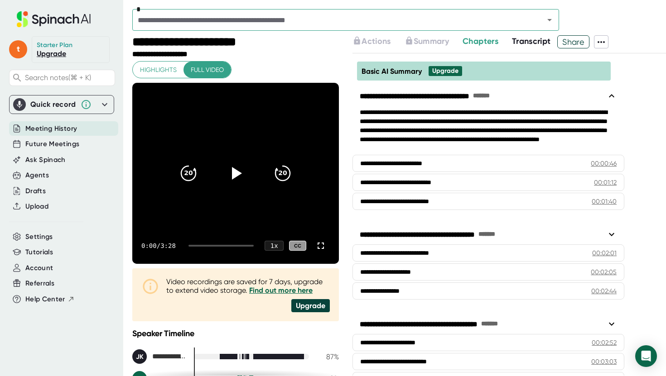
click at [90, 138] on div "Future Meetings" at bounding box center [63, 144] width 109 height 15
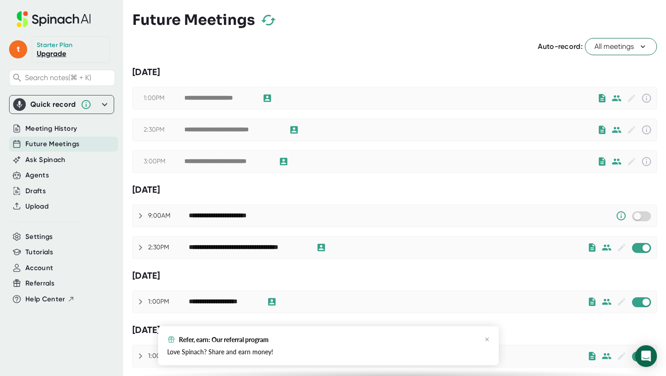
click at [601, 43] on span "All meetings" at bounding box center [620, 46] width 53 height 11
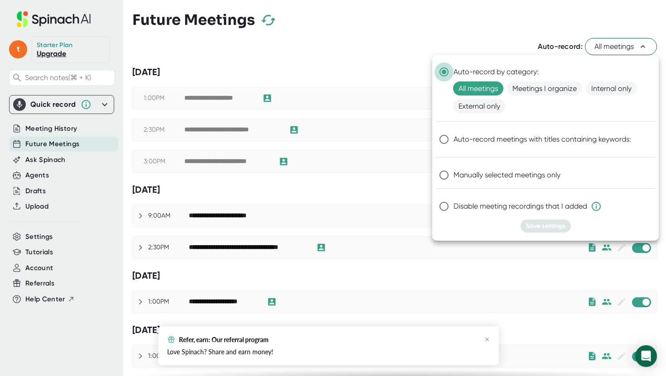
click at [444, 70] on input "Auto-record by category:" at bounding box center [443, 71] width 19 height 19
click at [443, 72] on input "Auto-record by category:" at bounding box center [443, 71] width 19 height 19
click at [532, 86] on span "Meetings I organize" at bounding box center [544, 89] width 75 height 14
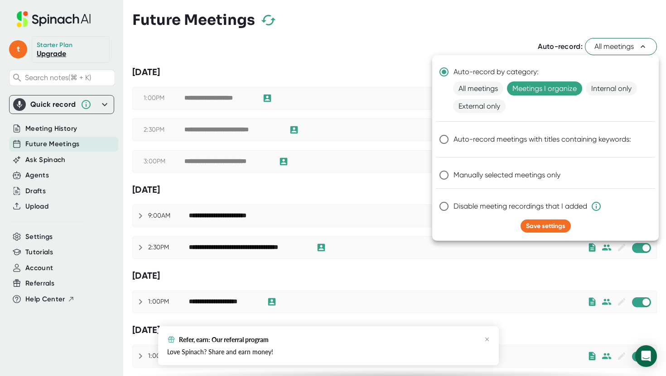
click at [628, 50] on div at bounding box center [333, 188] width 666 height 376
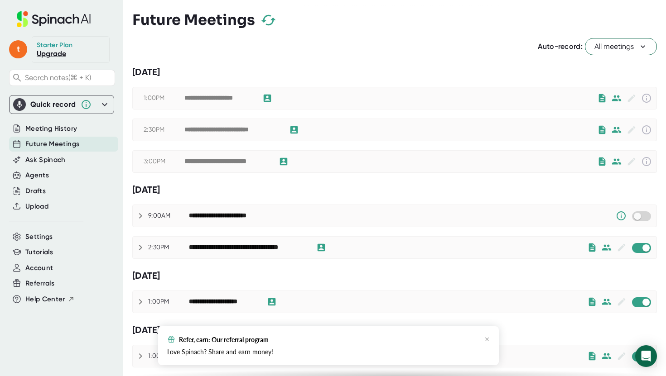
click at [625, 48] on span "All meetings" at bounding box center [620, 46] width 53 height 11
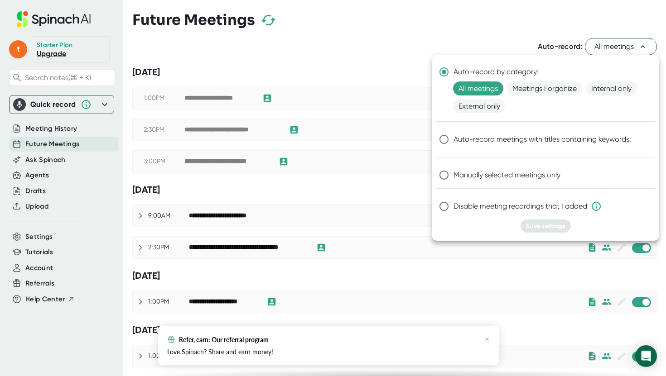
click at [454, 176] on span "Manually selected meetings only" at bounding box center [506, 175] width 107 height 11
click at [453, 176] on input "Manually selected meetings only" at bounding box center [443, 175] width 19 height 19
radio input "true"
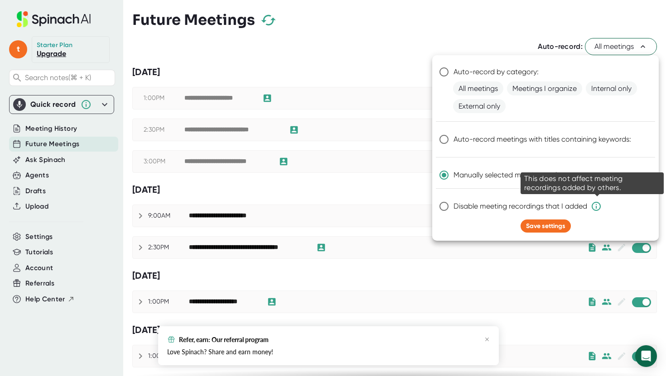
click at [595, 202] on icon at bounding box center [595, 206] width 9 height 9
click at [453, 202] on input "Disable meeting recordings that I added" at bounding box center [443, 206] width 19 height 19
radio input "true"
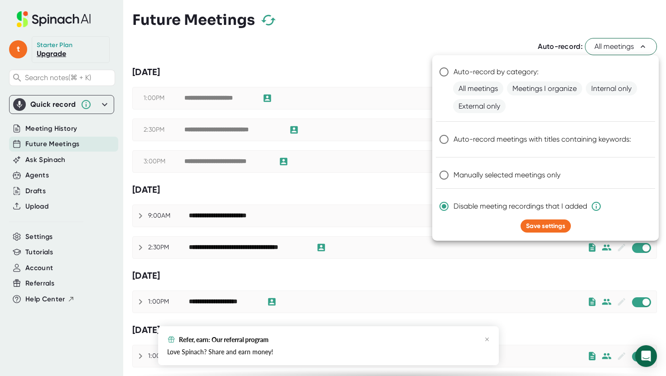
click at [43, 234] on div at bounding box center [333, 188] width 666 height 376
radio input "true"
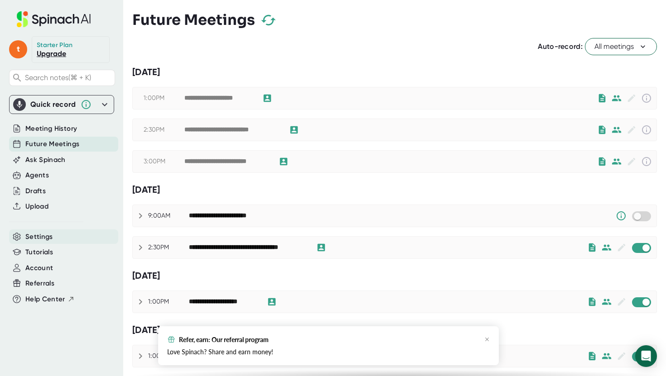
click at [38, 236] on span "Settings" at bounding box center [39, 237] width 28 height 10
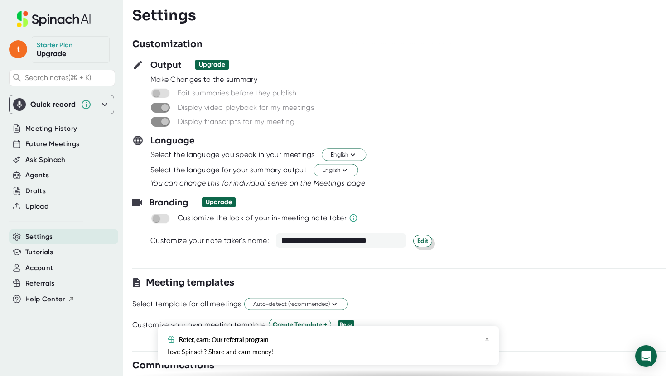
click at [426, 238] on span "Edit" at bounding box center [422, 241] width 11 height 10
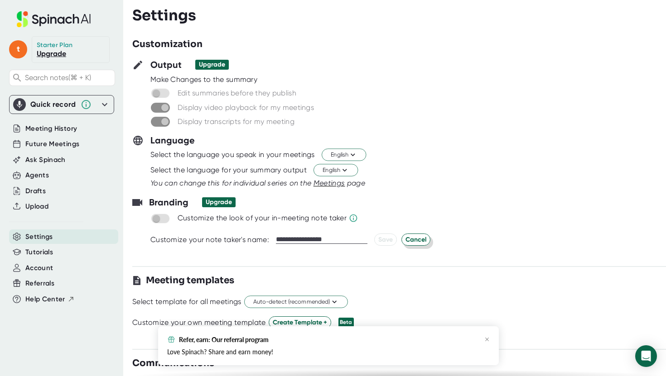
click at [410, 237] on span "Cancel" at bounding box center [415, 240] width 21 height 10
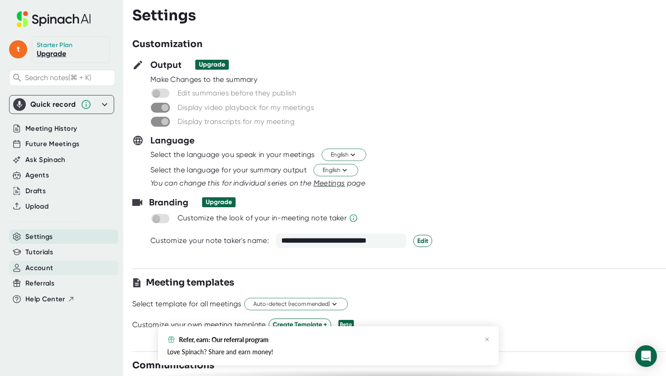
click at [38, 272] on span "Account" at bounding box center [39, 268] width 28 height 10
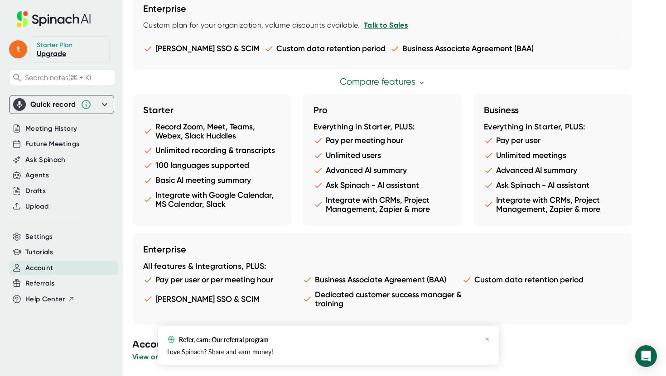
scroll to position [478, 0]
click at [488, 338] on icon "button" at bounding box center [486, 339] width 5 height 5
click at [211, 360] on span "View or change your Spinach account" at bounding box center [198, 357] width 133 height 9
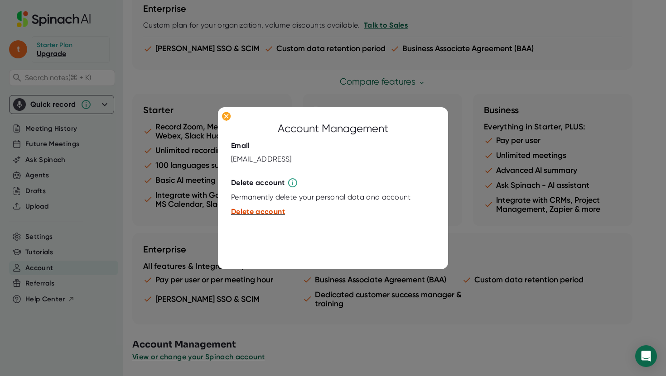
click at [262, 210] on span "Delete account" at bounding box center [258, 211] width 54 height 9
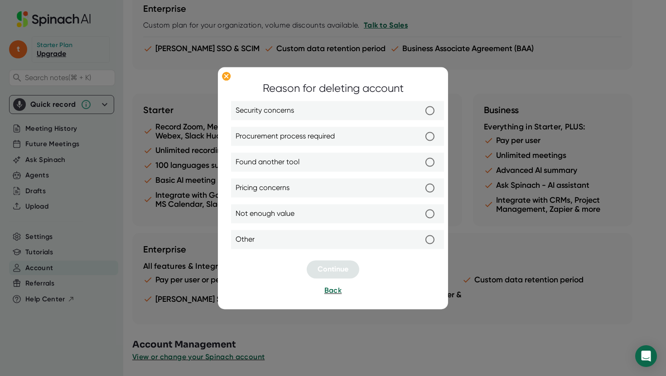
click at [293, 159] on span "Found another tool" at bounding box center [267, 162] width 64 height 11
click at [420, 159] on input "Found another tool" at bounding box center [429, 162] width 19 height 19
radio input "true"
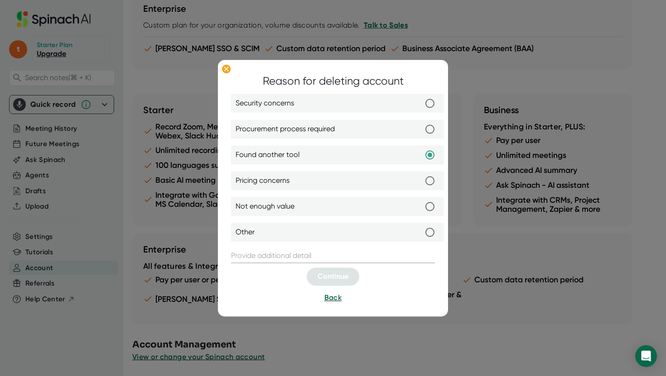
click at [340, 181] on label "Pricing concerns" at bounding box center [337, 180] width 204 height 19
click at [420, 181] on input "Pricing concerns" at bounding box center [429, 180] width 19 height 19
radio input "true"
click at [342, 239] on label "Other" at bounding box center [337, 232] width 204 height 19
click at [420, 239] on input "Other" at bounding box center [429, 232] width 19 height 19
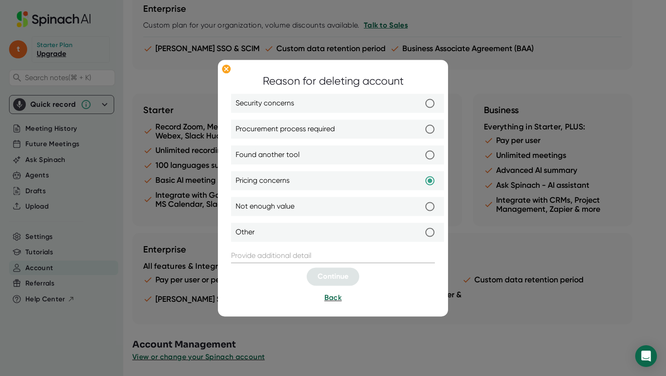
radio input "true"
click at [334, 151] on label "Found another tool" at bounding box center [337, 154] width 204 height 19
click at [420, 151] on input "Found another tool" at bounding box center [429, 154] width 19 height 19
radio input "true"
click at [319, 255] on input "text" at bounding box center [333, 256] width 204 height 14
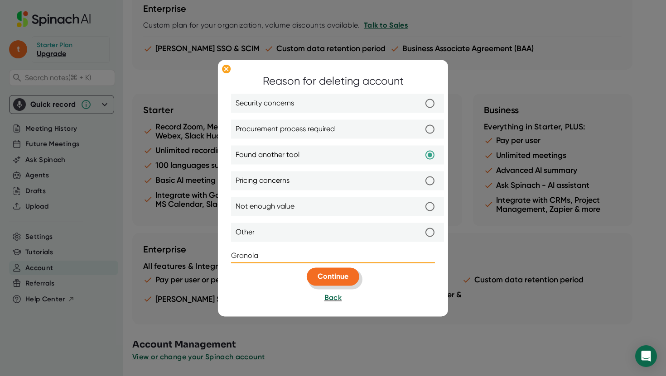
type input "Granola"
click at [330, 269] on button "Continue" at bounding box center [333, 277] width 53 height 18
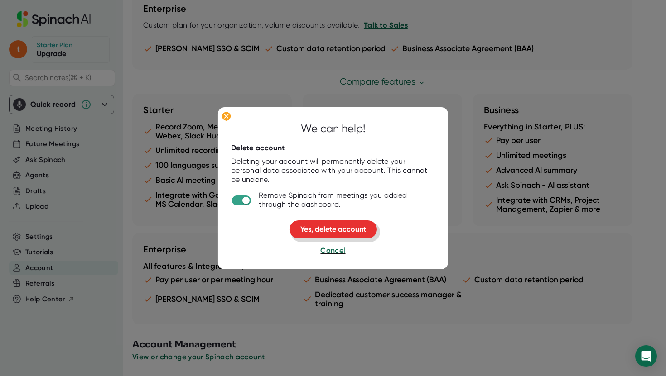
click at [329, 235] on button "Yes, delete account" at bounding box center [332, 230] width 87 height 18
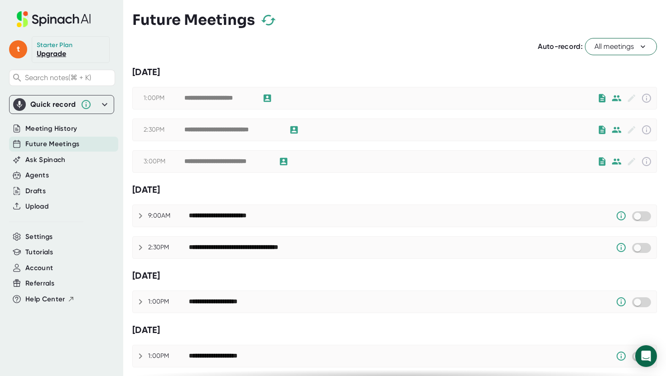
click at [632, 48] on span "All meetings" at bounding box center [620, 46] width 53 height 11
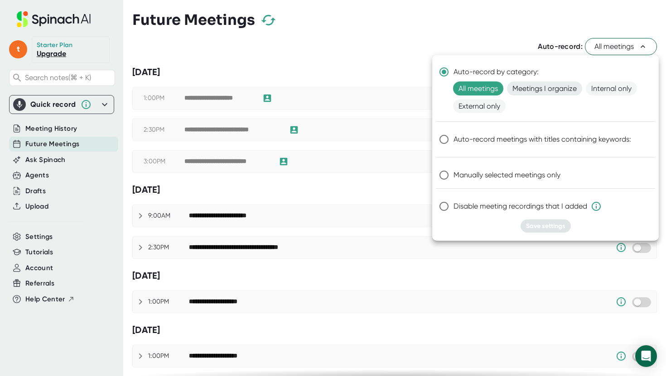
click at [566, 87] on span "Meetings I organize" at bounding box center [544, 89] width 75 height 14
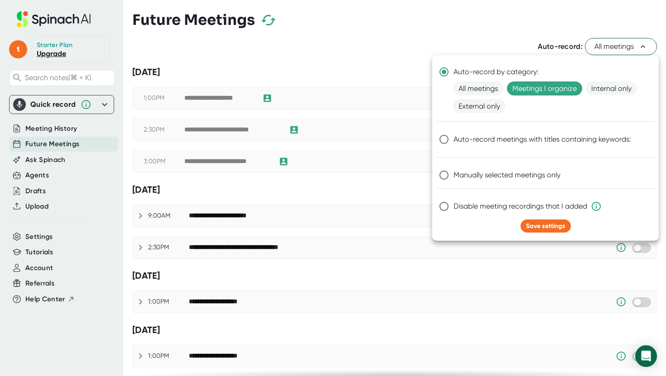
click at [483, 209] on span "Disable meeting recordings that I added" at bounding box center [527, 206] width 148 height 11
click at [453, 209] on input "Disable meeting recordings that I added" at bounding box center [443, 206] width 19 height 19
radio input "true"
click at [496, 176] on span "Manually selected meetings only" at bounding box center [506, 175] width 107 height 11
click at [453, 176] on input "Manually selected meetings only" at bounding box center [443, 175] width 19 height 19
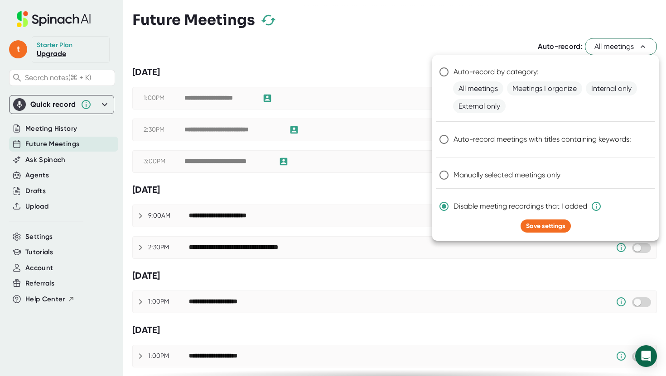
radio input "true"
click at [567, 221] on button "Save settings" at bounding box center [545, 226] width 50 height 13
